Goal: Find contact information: Find contact information

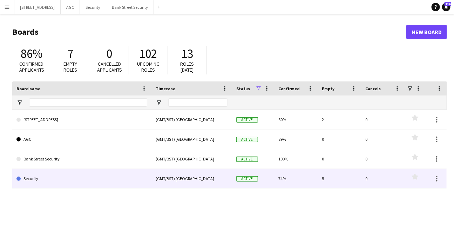
click at [37, 177] on link "Security" at bounding box center [81, 179] width 131 height 20
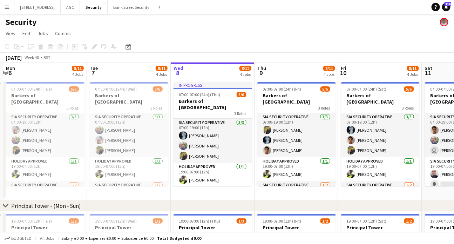
scroll to position [0, 165]
drag, startPoint x: 352, startPoint y: 192, endPoint x: 439, endPoint y: 154, distance: 94.7
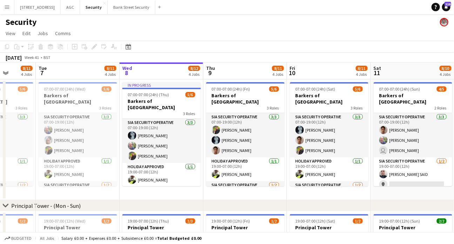
scroll to position [0, 228]
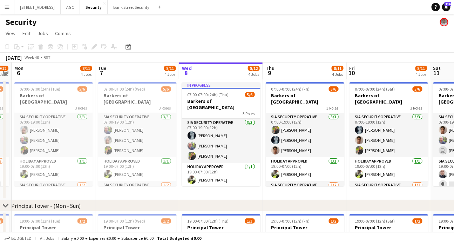
drag, startPoint x: 174, startPoint y: 193, endPoint x: 246, endPoint y: 165, distance: 77.7
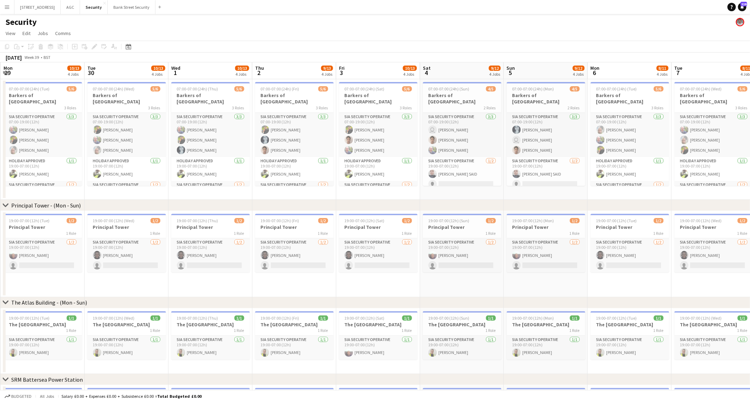
scroll to position [0, 212]
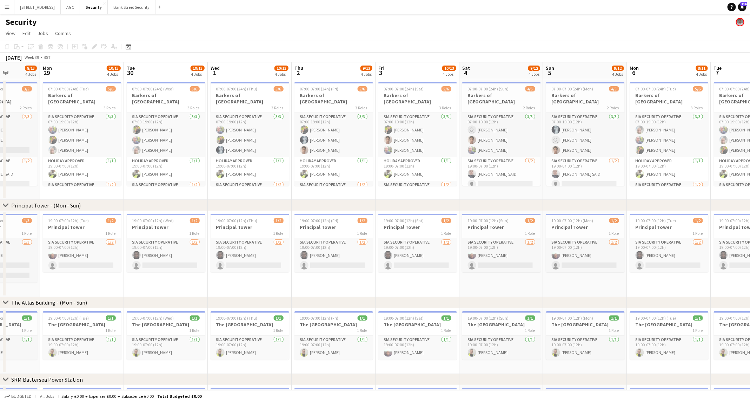
drag, startPoint x: 268, startPoint y: 197, endPoint x: 129, endPoint y: 198, distance: 138.2
click at [129, 198] on app-calendar-viewport "Fri 26 10/14 4 Jobs Sat 27 10/13 4 Jobs Sun 28 8/13 4 Jobs Mon 29 10/13 4 Jobs …" at bounding box center [375, 278] width 750 height 433
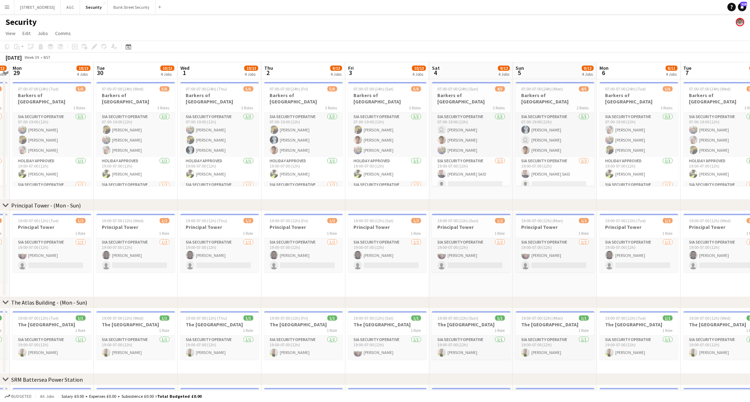
drag, startPoint x: 131, startPoint y: 197, endPoint x: 101, endPoint y: 195, distance: 30.2
click at [101, 195] on app-calendar-viewport "Fri 26 10/14 4 Jobs Sat 27 10/13 4 Jobs Sun 28 8/13 4 Jobs Mon 29 10/13 4 Jobs …" at bounding box center [375, 278] width 750 height 433
drag, startPoint x: 385, startPoint y: 141, endPoint x: 293, endPoint y: 198, distance: 108.3
click at [293, 198] on app-date-cell "07:00-07:00 (24h) (Fri) 5/6 Barkers of Kensington 3 Roles SIA Security Operativ…" at bounding box center [303, 139] width 84 height 121
click at [389, 131] on app-card-role "SIA Security Operative [DATE] 07:00-19:00 (12h) [PERSON_NAME] [PERSON_NAME] [PE…" at bounding box center [387, 135] width 79 height 44
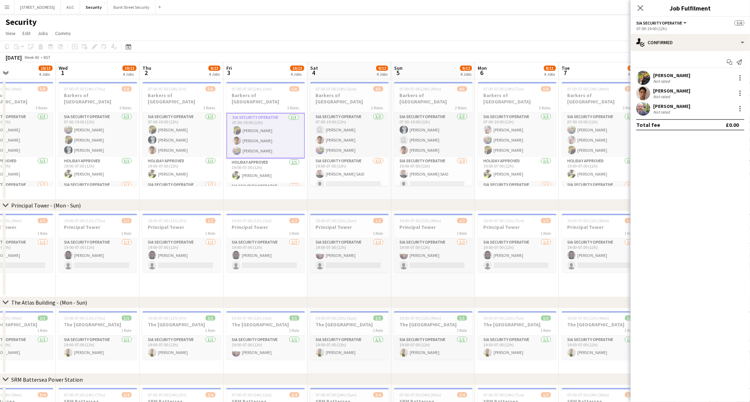
drag, startPoint x: 485, startPoint y: 189, endPoint x: 363, endPoint y: 187, distance: 121.8
click at [363, 187] on app-calendar-viewport "Sat 27 10/13 4 Jobs Sun 28 8/13 4 Jobs Mon 29 10/13 4 Jobs Tue 30 10/13 4 Jobs …" at bounding box center [375, 278] width 750 height 433
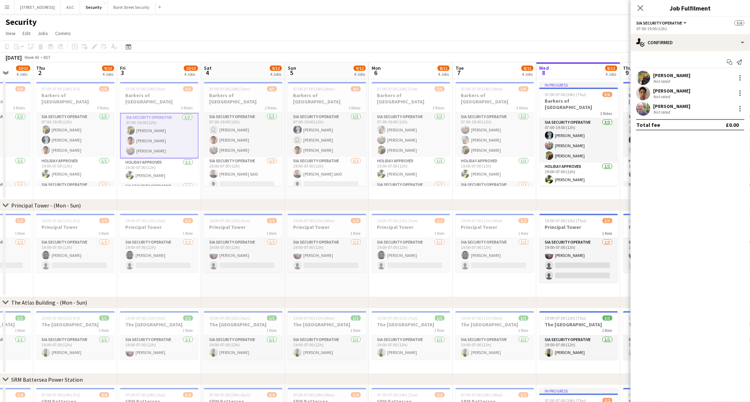
scroll to position [0, 219]
drag, startPoint x: 527, startPoint y: 197, endPoint x: 420, endPoint y: 189, distance: 107.3
click at [420, 189] on app-calendar-viewport "Mon 29 10/13 4 Jobs Tue 30 10/13 4 Jobs Wed 1 10/13 4 Jobs Thu 2 9/13 4 Jobs Fr…" at bounding box center [375, 278] width 750 height 433
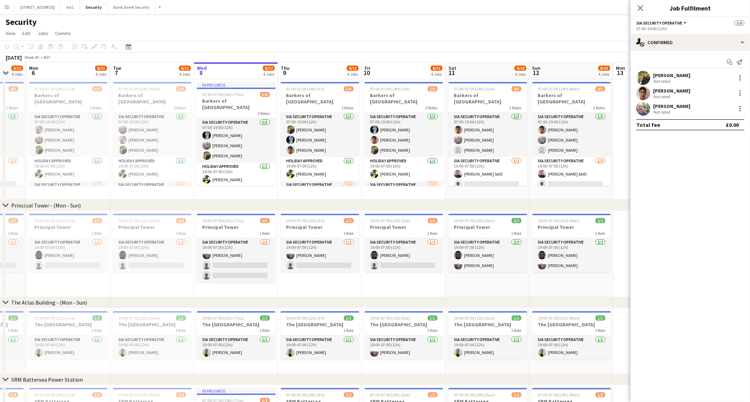
drag, startPoint x: 420, startPoint y: 189, endPoint x: 77, endPoint y: 194, distance: 342.8
click at [77, 194] on app-calendar-viewport "Fri 3 10/13 4 Jobs Sat 4 9/12 4 Jobs Sun 5 9/12 4 Jobs Mon 6 8/11 4 Jobs Tue 7 …" at bounding box center [375, 278] width 750 height 433
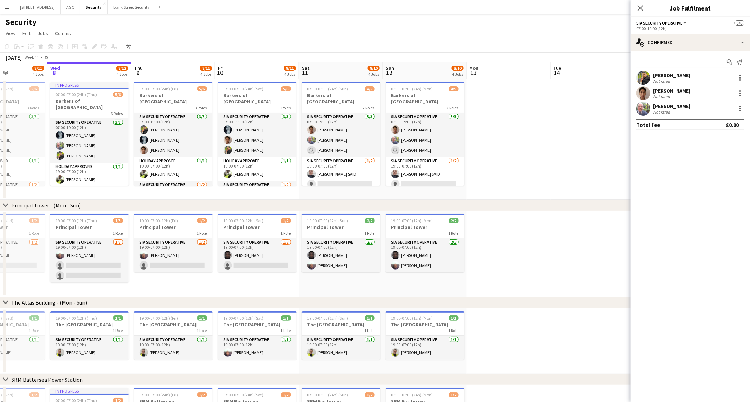
scroll to position [0, 204]
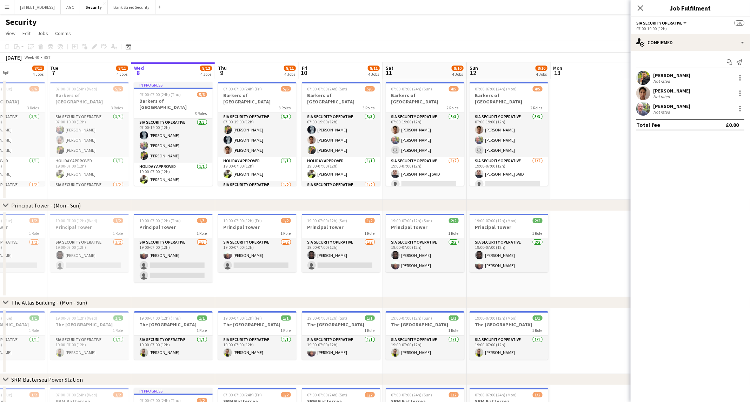
drag, startPoint x: 595, startPoint y: 193, endPoint x: 499, endPoint y: 202, distance: 97.3
click at [459, 202] on div "chevron-right Principal Tower - ([GEOGRAPHIC_DATA]) chevron-right The [GEOGRAPH…" at bounding box center [375, 278] width 750 height 433
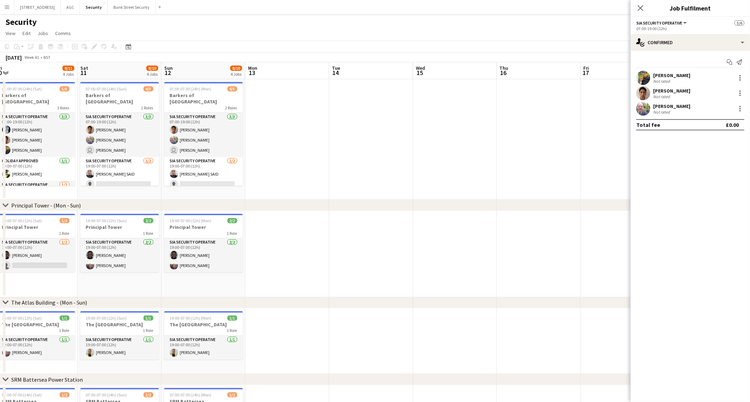
scroll to position [0, 266]
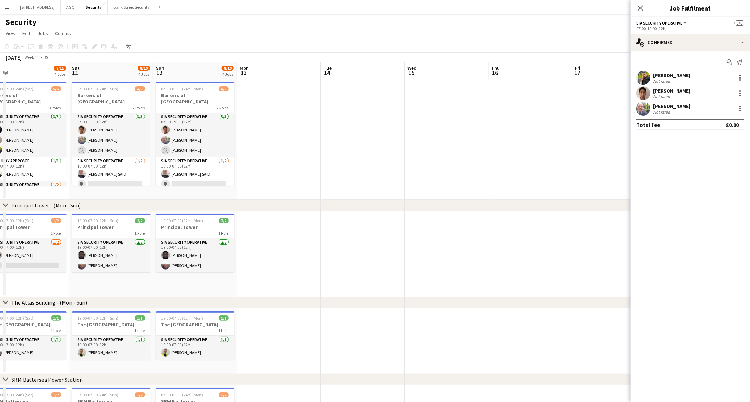
drag, startPoint x: 560, startPoint y: 147, endPoint x: 289, endPoint y: 154, distance: 271.3
click at [289, 154] on app-calendar-viewport "Tue 7 8/11 4 Jobs Wed 8 8/12 4 Jobs Thu 9 8/11 4 Jobs Fri 10 8/11 4 Jobs Sat 11…" at bounding box center [375, 278] width 750 height 433
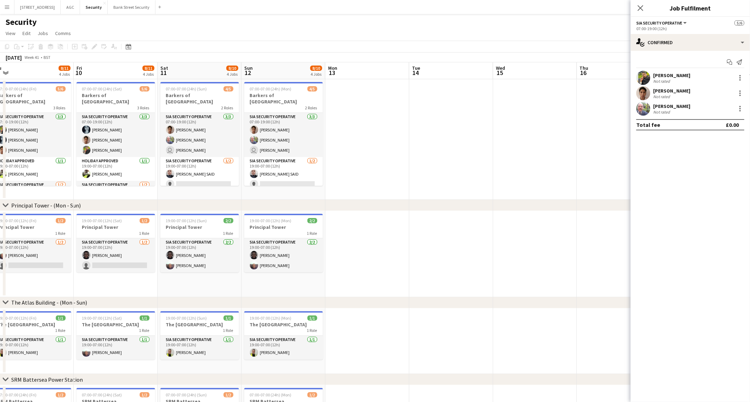
scroll to position [0, 165]
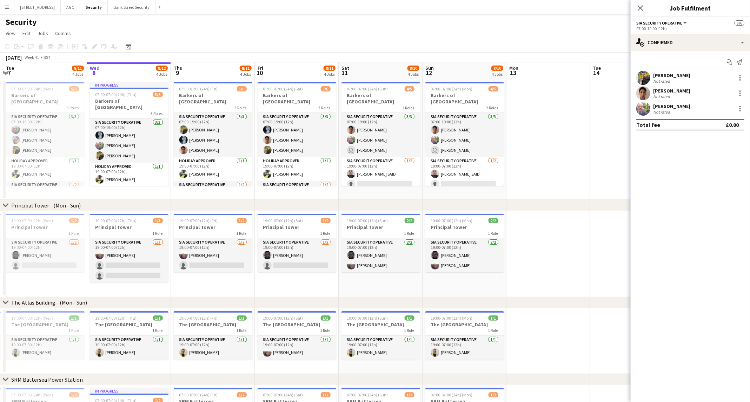
drag, startPoint x: 289, startPoint y: 154, endPoint x: 559, endPoint y: 149, distance: 269.5
click at [459, 149] on app-calendar-viewport "Sun 5 9/12 4 Jobs Mon 6 8/11 4 Jobs Tue 7 8/11 4 Jobs Wed 8 8/12 4 Jobs Thu 9 8…" at bounding box center [375, 278] width 750 height 433
click at [459, 6] on icon "Close pop-in" at bounding box center [641, 8] width 6 height 6
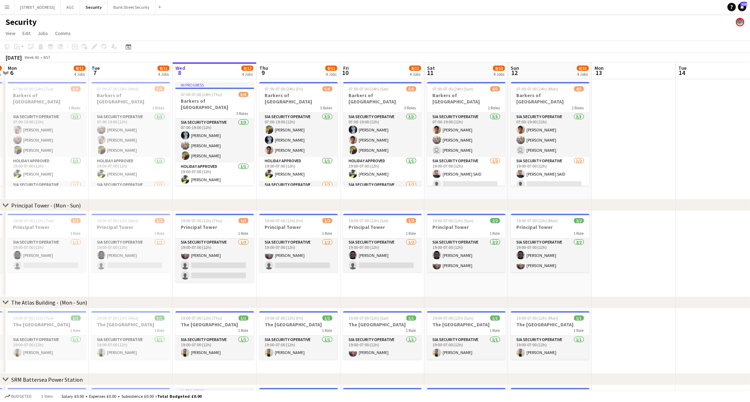
scroll to position [0, 248]
drag, startPoint x: 342, startPoint y: 194, endPoint x: 426, endPoint y: 168, distance: 88.4
click at [426, 168] on app-calendar-viewport "Fri 3 10/13 4 Jobs Sat 4 9/12 4 Jobs Sun 5 9/12 4 Jobs Mon 6 8/11 4 Jobs Tue 7 …" at bounding box center [375, 278] width 750 height 433
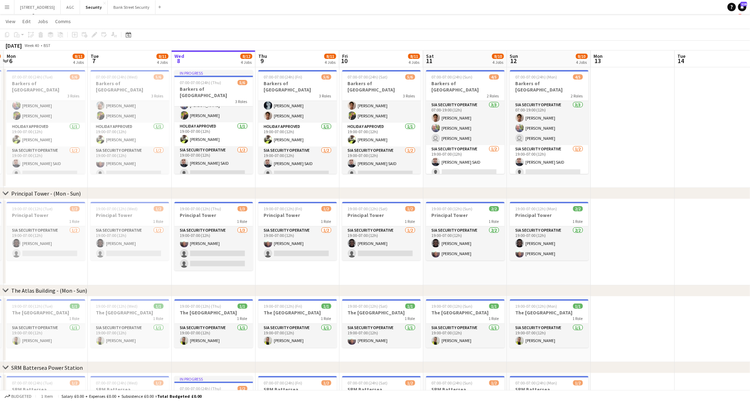
scroll to position [0, 0]
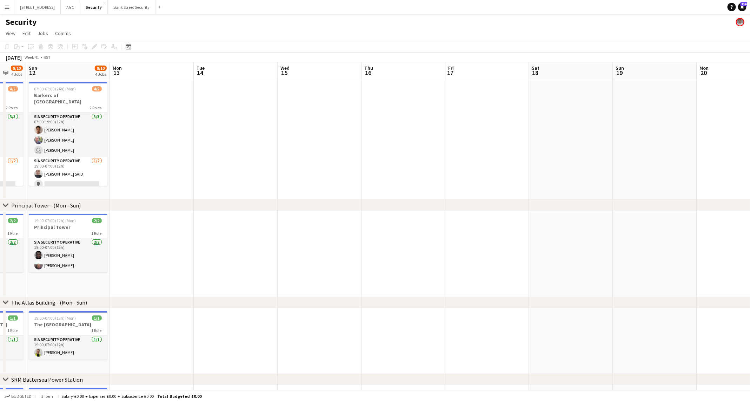
drag, startPoint x: 674, startPoint y: 118, endPoint x: 194, endPoint y: 121, distance: 480.0
click at [193, 121] on app-calendar-viewport "Thu 9 8/11 4 Jobs Fri 10 8/11 4 Jobs Sat 11 8/10 4 Jobs Sun 12 8/10 4 Jobs Mon …" at bounding box center [375, 278] width 750 height 433
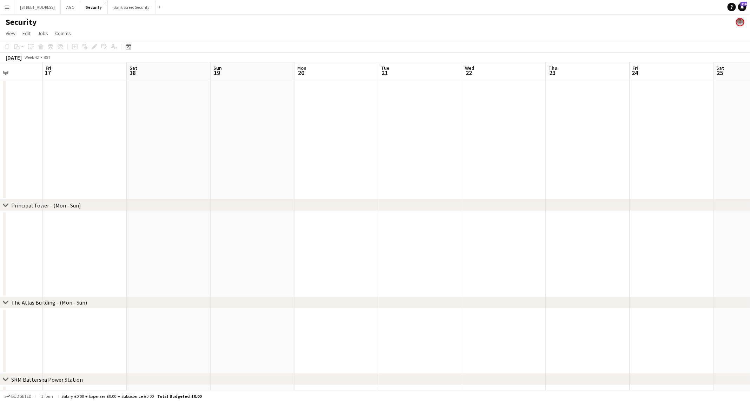
drag, startPoint x: 565, startPoint y: 140, endPoint x: 161, endPoint y: 142, distance: 403.5
click at [161, 142] on app-calendar-viewport "Tue 14 Wed 15 Thu 16 Fri 17 Sat 18 Sun 19 Mon 20 Tue 21 Wed 22 Thu 23 Fri 24 Sa…" at bounding box center [375, 278] width 750 height 433
drag, startPoint x: 450, startPoint y: 146, endPoint x: 692, endPoint y: 139, distance: 242.2
click at [459, 139] on app-calendar-viewport "Mon 13 Tue 14 Wed 15 Thu 16 Fri 17 Sat 18 Sun 19 Mon 20 Tue 21 Wed 22 Thu 23 Fr…" at bounding box center [375, 278] width 750 height 433
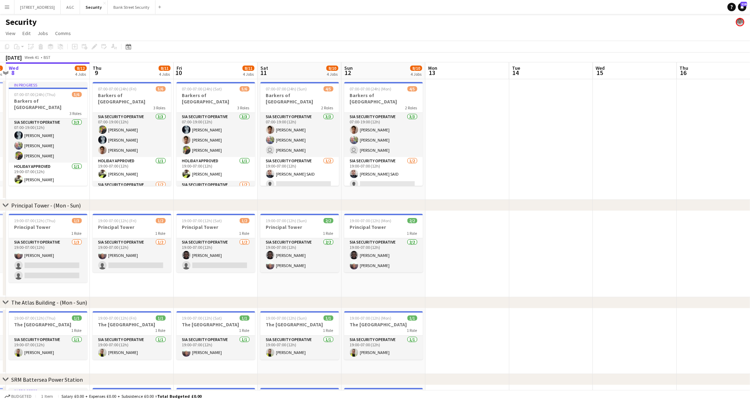
scroll to position [0, 161]
drag, startPoint x: 143, startPoint y: 132, endPoint x: 709, endPoint y: 152, distance: 565.9
click at [459, 152] on app-calendar-viewport "Mon 6 8/11 4 Jobs Tue 7 8/11 4 Jobs Wed 8 8/12 4 Jobs Thu 9 8/11 4 Jobs Fri 10 …" at bounding box center [375, 278] width 750 height 433
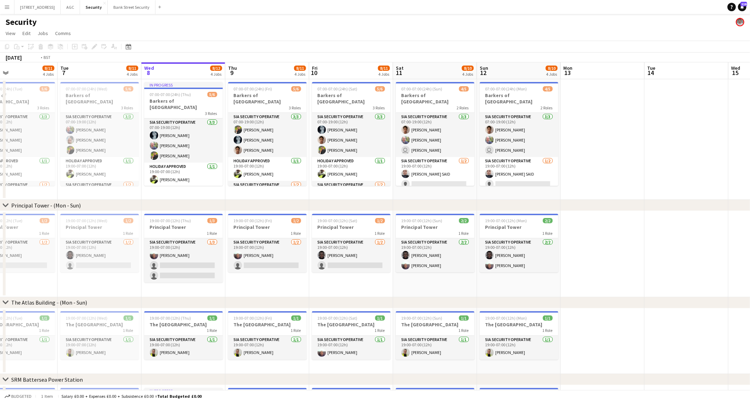
scroll to position [0, 192]
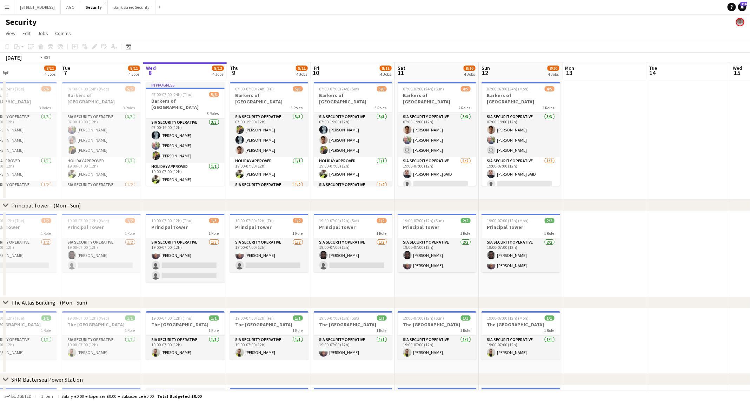
drag, startPoint x: 289, startPoint y: 199, endPoint x: 510, endPoint y: 195, distance: 220.7
click at [459, 195] on app-calendar-viewport "Sat 4 9/12 4 Jobs Sun 5 9/12 4 Jobs Mon 6 8/11 4 Jobs Tue 7 8/11 4 Jobs Wed 8 8…" at bounding box center [375, 278] width 750 height 433
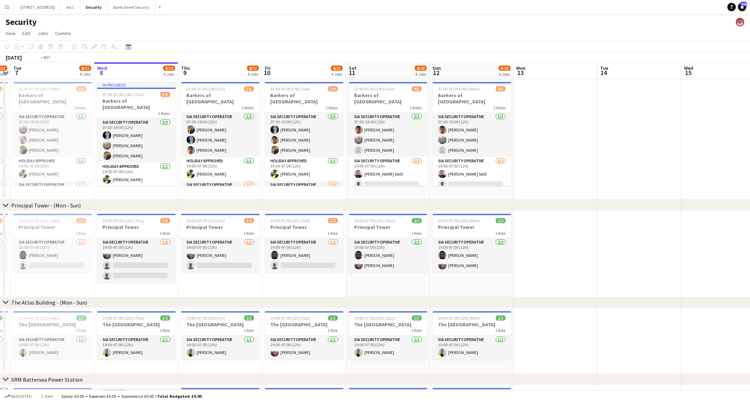
scroll to position [0, 209]
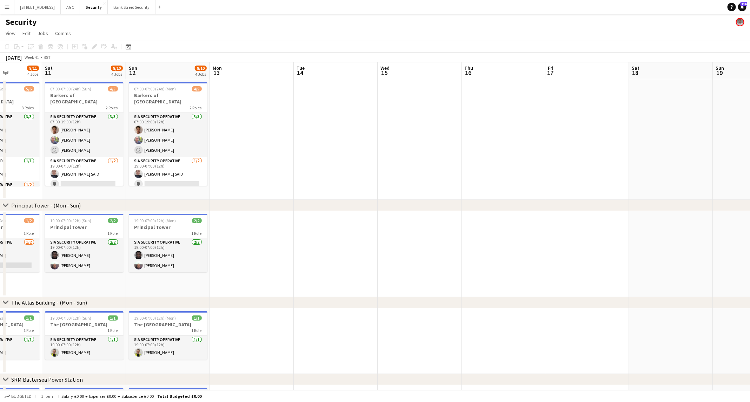
drag, startPoint x: 656, startPoint y: 156, endPoint x: 0, endPoint y: 204, distance: 657.5
click at [0, 204] on div "chevron-right Principal Tower - ([GEOGRAPHIC_DATA]) chevron-right The [GEOGRAPH…" at bounding box center [375, 278] width 750 height 433
drag, startPoint x: 388, startPoint y: 207, endPoint x: 114, endPoint y: 216, distance: 274.2
click at [114, 216] on div "chevron-right Principal Tower - ([GEOGRAPHIC_DATA]) chevron-right The [GEOGRAPH…" at bounding box center [375, 278] width 750 height 433
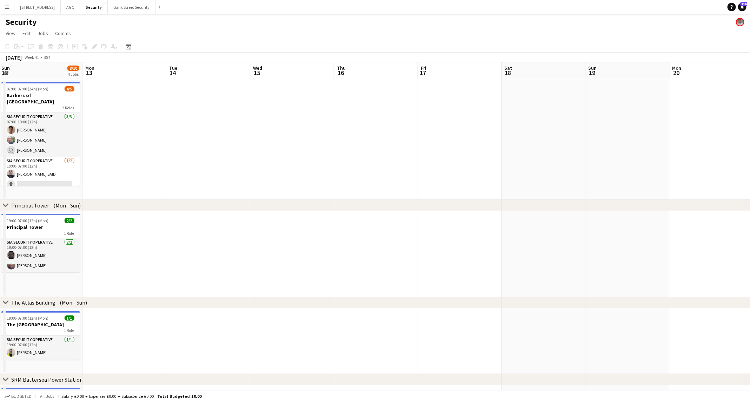
scroll to position [0, 265]
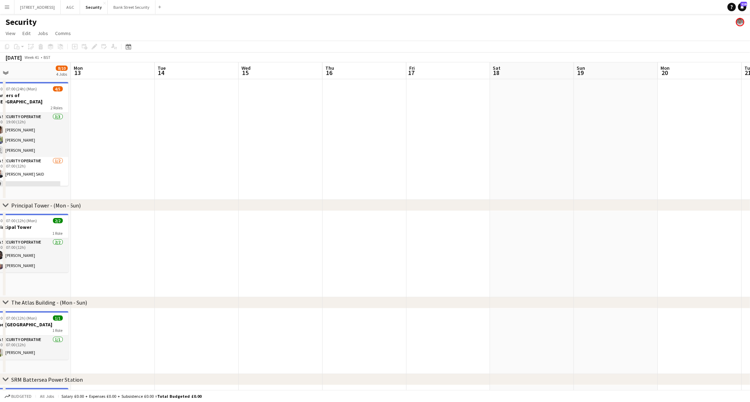
drag, startPoint x: 404, startPoint y: 173, endPoint x: 265, endPoint y: 178, distance: 139.0
click at [265, 178] on app-calendar-viewport "Thu 9 8/11 4 Jobs Fri 10 8/11 4 Jobs Sat 11 8/10 4 Jobs Sun 12 8/10 4 Jobs Mon …" at bounding box center [375, 278] width 750 height 433
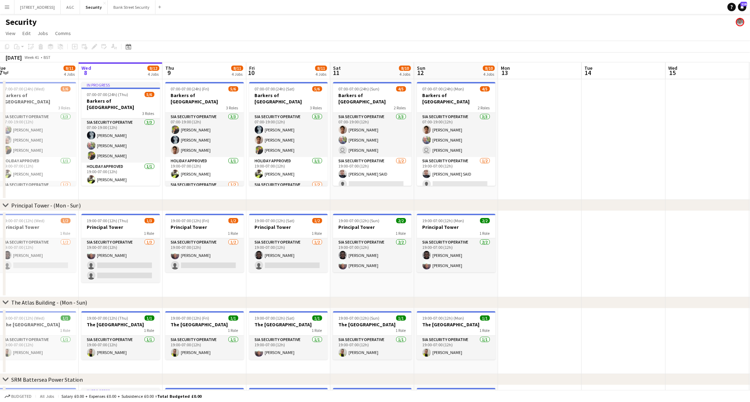
drag, startPoint x: 214, startPoint y: 179, endPoint x: 729, endPoint y: 156, distance: 516.3
click at [459, 156] on app-calendar-viewport "Sun 5 9/12 4 Jobs Mon 6 8/11 4 Jobs Tue 7 8/11 4 Jobs Wed 8 8/12 4 Jobs Thu 9 8…" at bounding box center [375, 278] width 750 height 433
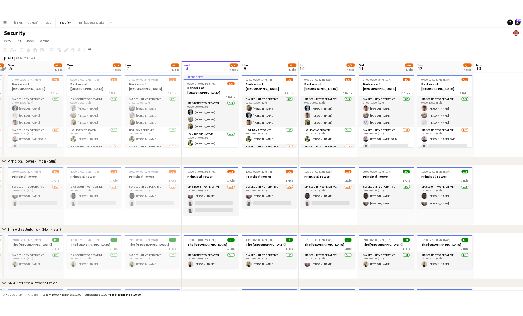
scroll to position [0, 235]
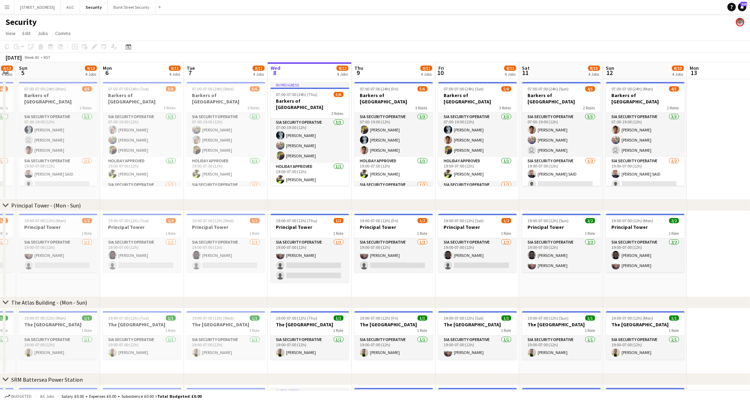
drag, startPoint x: 346, startPoint y: 193, endPoint x: 446, endPoint y: 188, distance: 100.5
click at [446, 188] on app-calendar-viewport "Thu 2 9/13 4 Jobs Fri 3 10/13 4 Jobs Sat 4 9/12 4 Jobs Sun 5 9/12 4 Jobs Mon 6 …" at bounding box center [375, 278] width 750 height 433
click at [387, 124] on app-card-role "SIA Security Operative [DATE] 07:00-19:00 (12h) [PERSON_NAME] [PERSON_NAME] [PE…" at bounding box center [393, 135] width 79 height 44
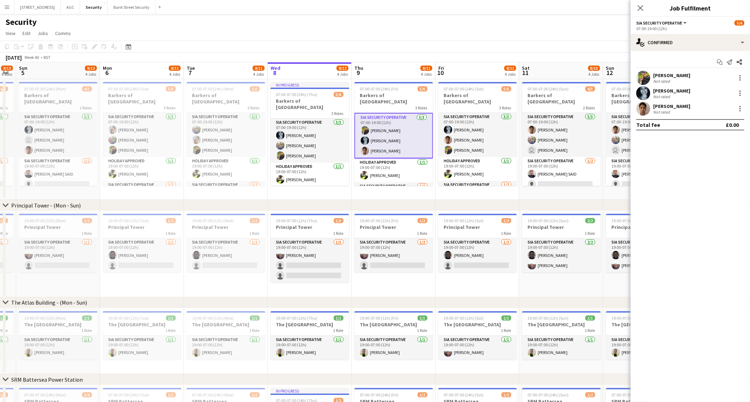
click at [459, 75] on div "[PERSON_NAME]" at bounding box center [671, 75] width 37 height 6
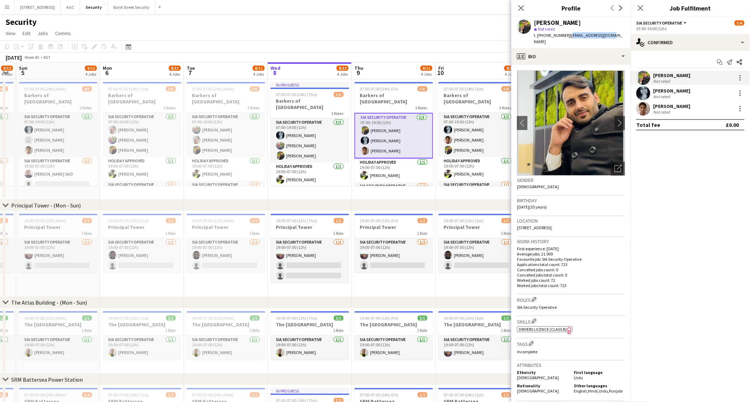
drag, startPoint x: 615, startPoint y: 34, endPoint x: 567, endPoint y: 32, distance: 47.7
click at [459, 32] on div "[PERSON_NAME] star Not rated t. [PHONE_NUMBER] | [EMAIL_ADDRESS][DOMAIN_NAME]" at bounding box center [570, 32] width 119 height 31
copy span "[EMAIL_ADDRESS][DOMAIN_NAME]"
click at [304, 139] on app-card-role "SIA Security Operative [DATE] 07:00-19:00 (12h) [PERSON_NAME] [PERSON_NAME] [PE…" at bounding box center [310, 141] width 79 height 44
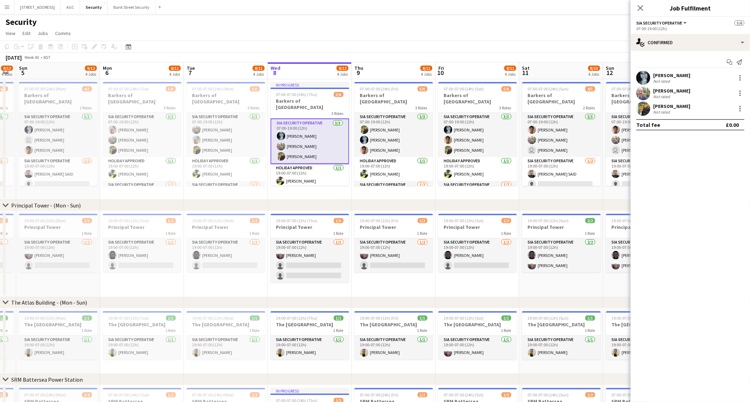
click at [459, 87] on div "[PERSON_NAME] Not rated" at bounding box center [689, 93] width 119 height 14
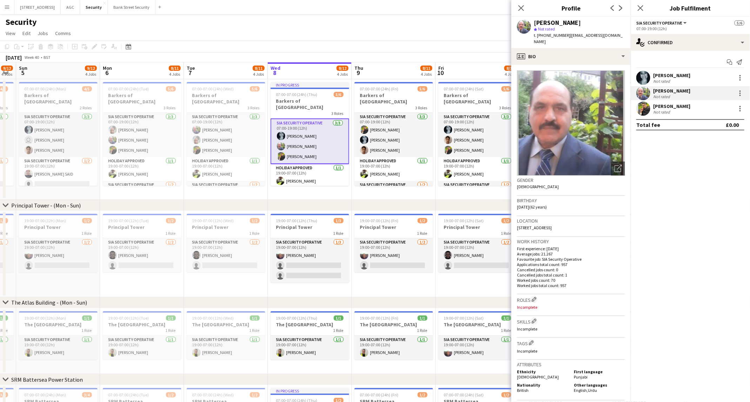
drag, startPoint x: 545, startPoint y: 44, endPoint x: 566, endPoint y: 34, distance: 23.4
click at [459, 34] on div "t. [PHONE_NUMBER] | [EMAIL_ADDRESS][DOMAIN_NAME]" at bounding box center [579, 38] width 91 height 13
copy span "[EMAIL_ADDRESS][DOMAIN_NAME]"
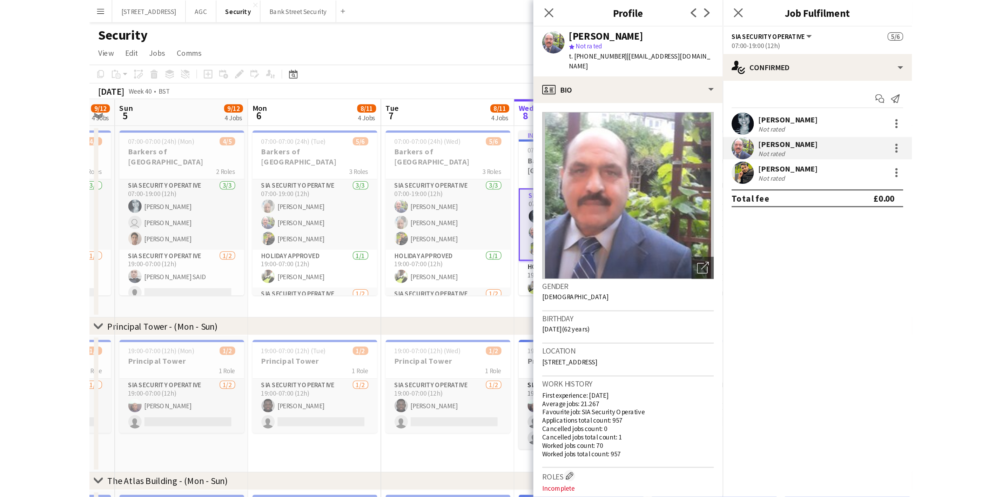
scroll to position [0, 236]
